Goal: Transaction & Acquisition: Purchase product/service

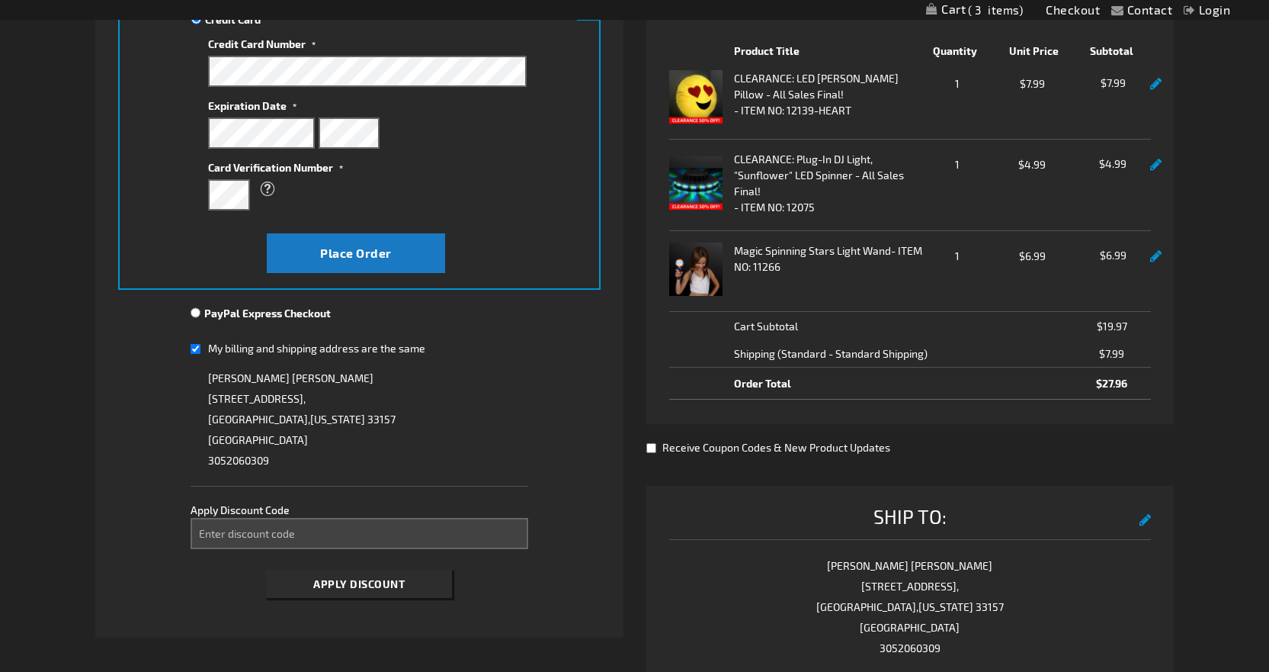
scroll to position [305, 0]
drag, startPoint x: 1267, startPoint y: 255, endPoint x: 1280, endPoint y: 74, distance: 181.9
click at [1269, 74] on html "Please wait... The store will not work correctly when cookies are disabled. Con…" at bounding box center [634, 464] width 1269 height 1539
click at [1214, 10] on link "Login" at bounding box center [1207, 9] width 47 height 14
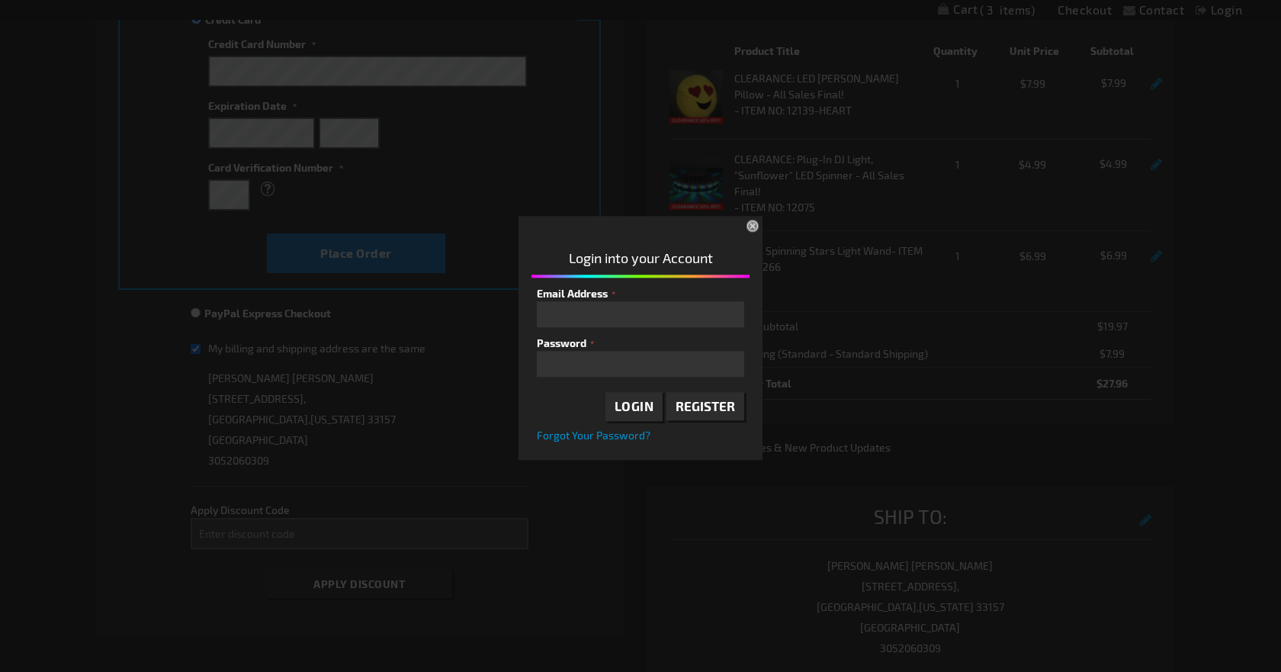
click at [701, 403] on span "Register" at bounding box center [704, 405] width 59 height 15
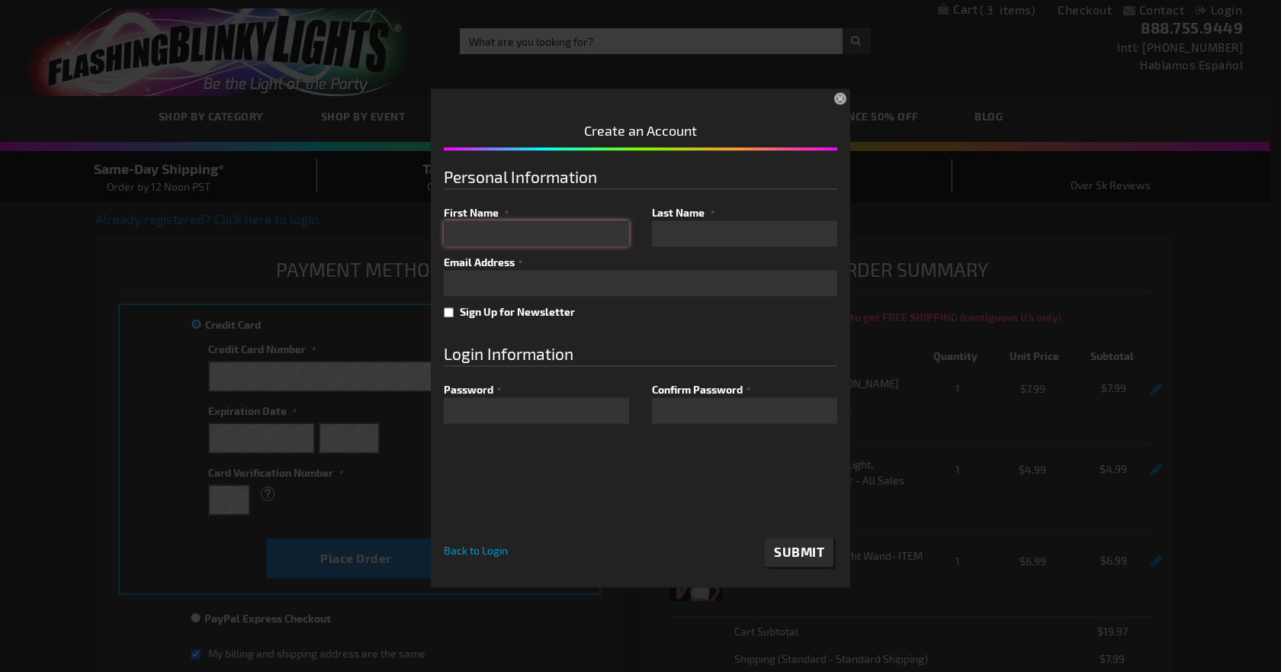
click at [456, 231] on input "First Name" at bounding box center [536, 233] width 185 height 26
type input "[PERSON_NAME]"
drag, startPoint x: 563, startPoint y: 281, endPoint x: 324, endPoint y: 276, distance: 238.7
click at [324, 276] on div "Please complete your information below to login. Please complete your informati…" at bounding box center [640, 336] width 1269 height 502
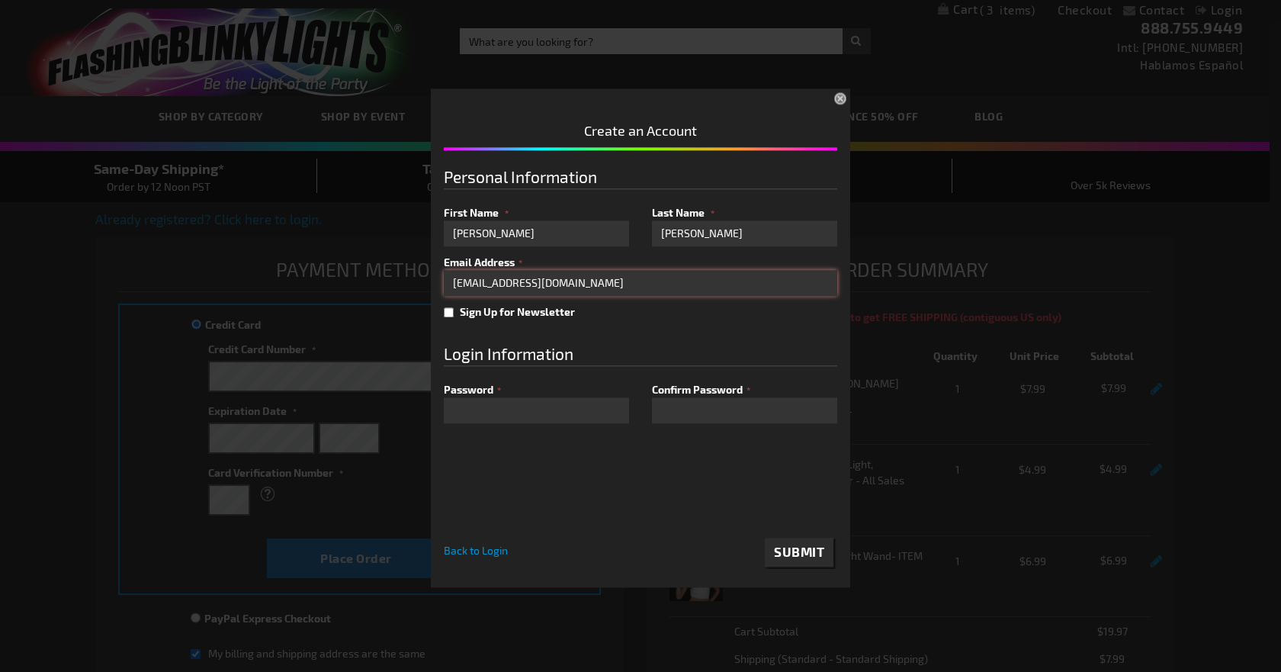
type input "[EMAIL_ADDRESS][DOMAIN_NAME]"
click at [585, 345] on div "Login Information" at bounding box center [640, 354] width 393 height 24
click at [797, 545] on span "Submit" at bounding box center [799, 551] width 50 height 15
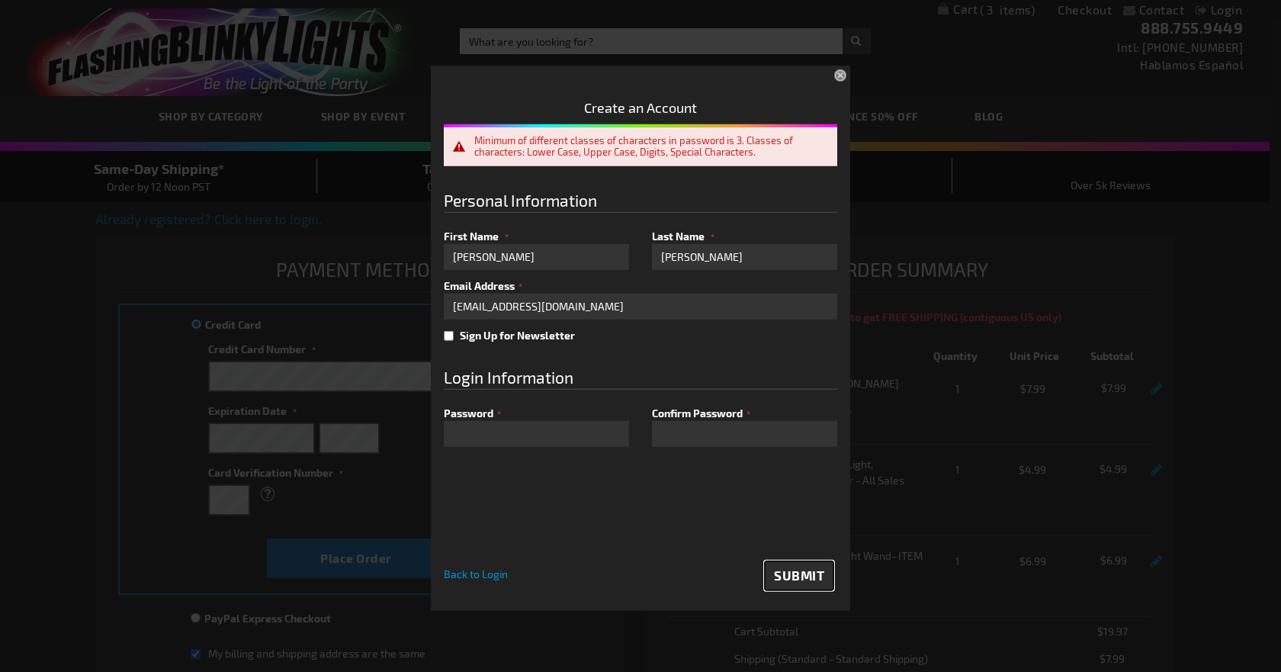
click at [794, 574] on span "Submit" at bounding box center [799, 574] width 50 height 15
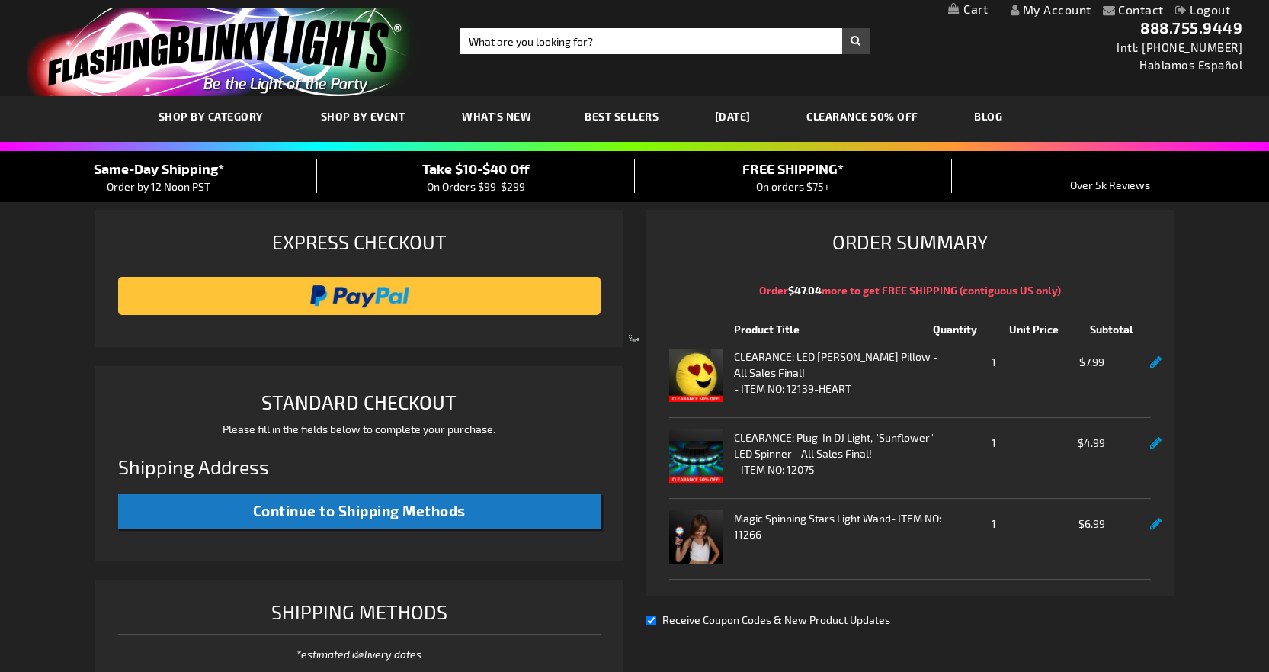
select select "US"
select select "18"
